Goal: Find specific page/section: Locate a particular part of the current website

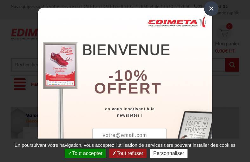
click at [86, 153] on button "Tout accepter" at bounding box center [85, 153] width 41 height 9
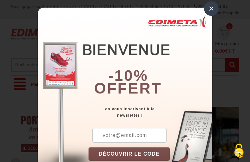
click at [209, 8] on div "×" at bounding box center [211, 8] width 15 height 15
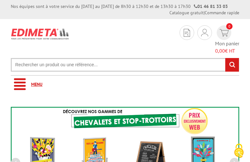
click at [125, 76] on link "Menu" at bounding box center [125, 84] width 228 height 17
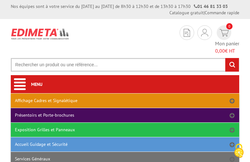
click at [125, 93] on link "Affichage Cadres et Signalétique" at bounding box center [125, 100] width 228 height 14
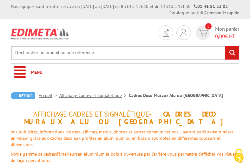
scroll to position [195, 0]
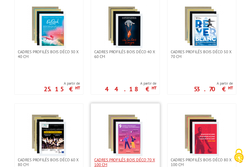
click at [125, 162] on span "Cadres Profilés Bois Déco 70 x 100 cm" at bounding box center [125, 163] width 62 height 10
